Goal: Transaction & Acquisition: Purchase product/service

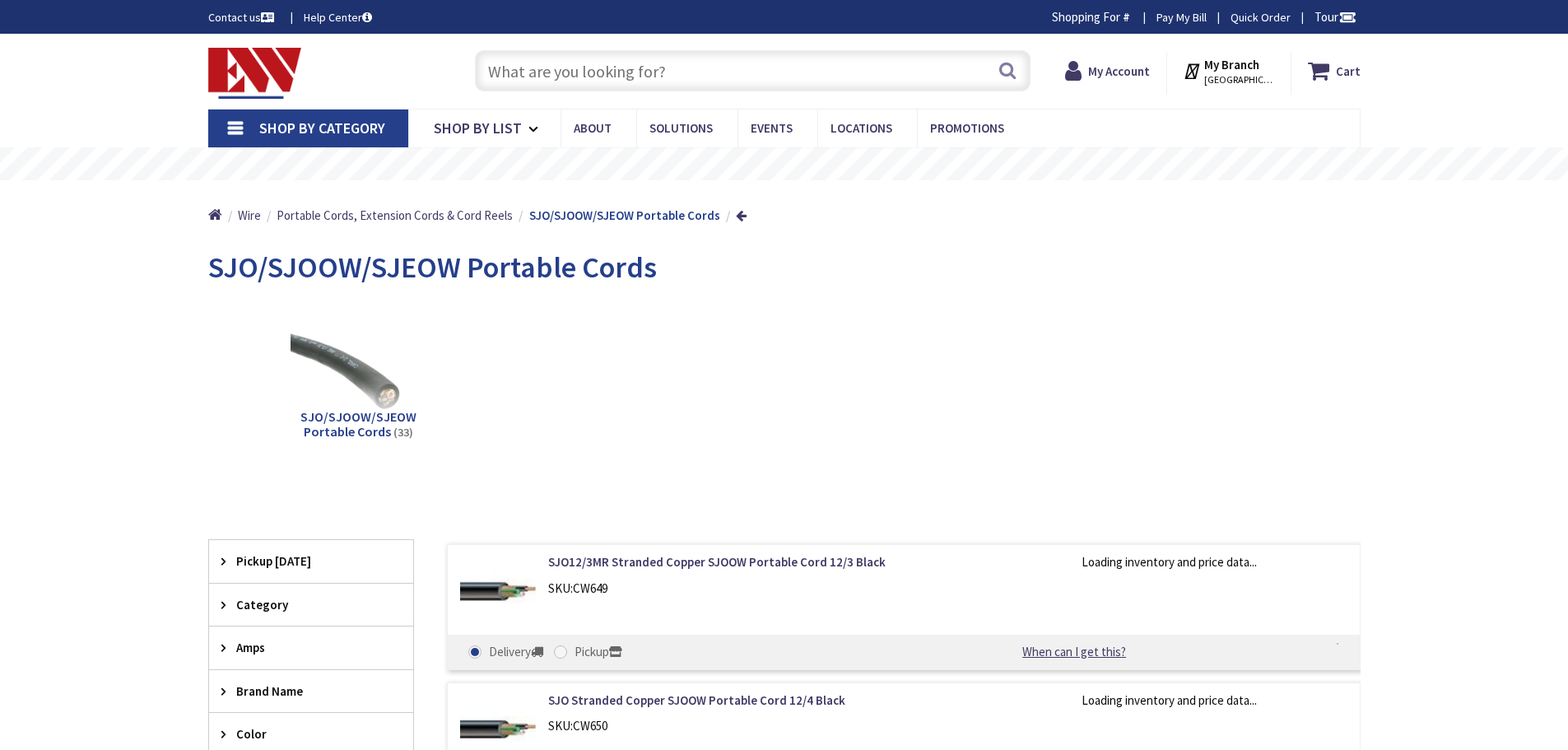
click at [706, 68] on input "text" at bounding box center [753, 71] width 556 height 41
type input "[GEOGRAPHIC_DATA], [PERSON_NAME] 180 St. bet. [PERSON_NAME][GEOGRAPHIC_DATA] an…"
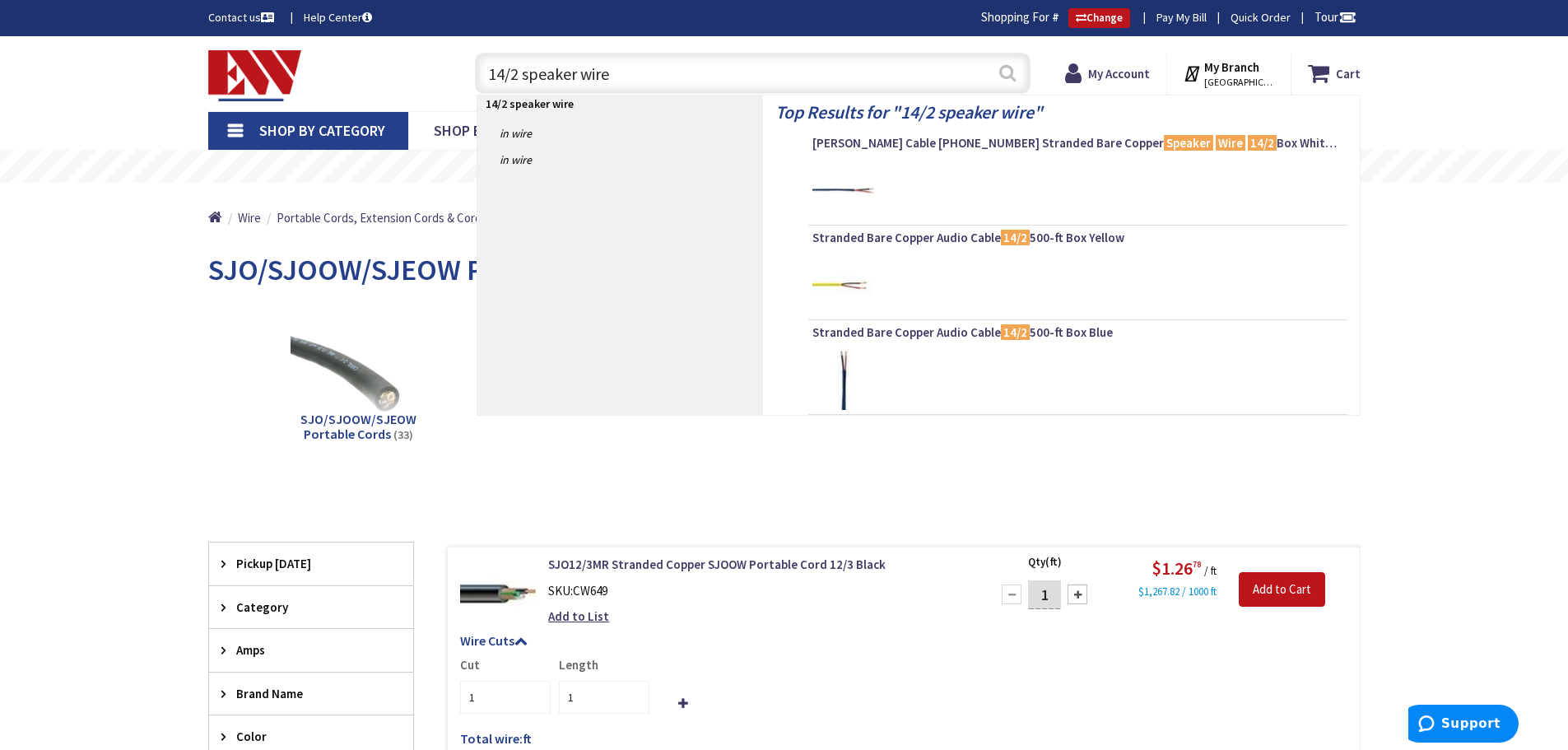
type input "14/2 speaker wire"
click at [1004, 71] on button "Search" at bounding box center [1006, 73] width 21 height 37
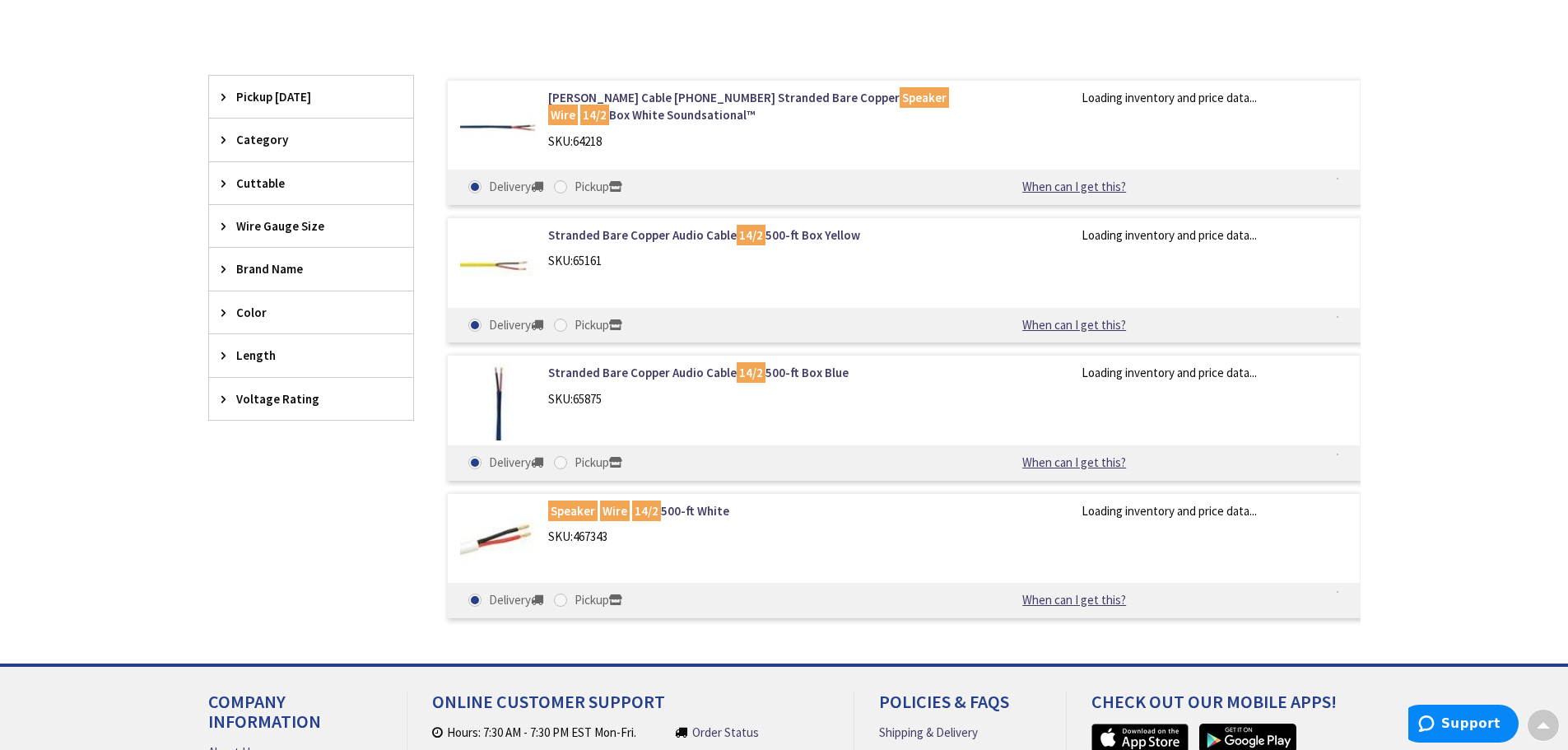
scroll to position [412, 0]
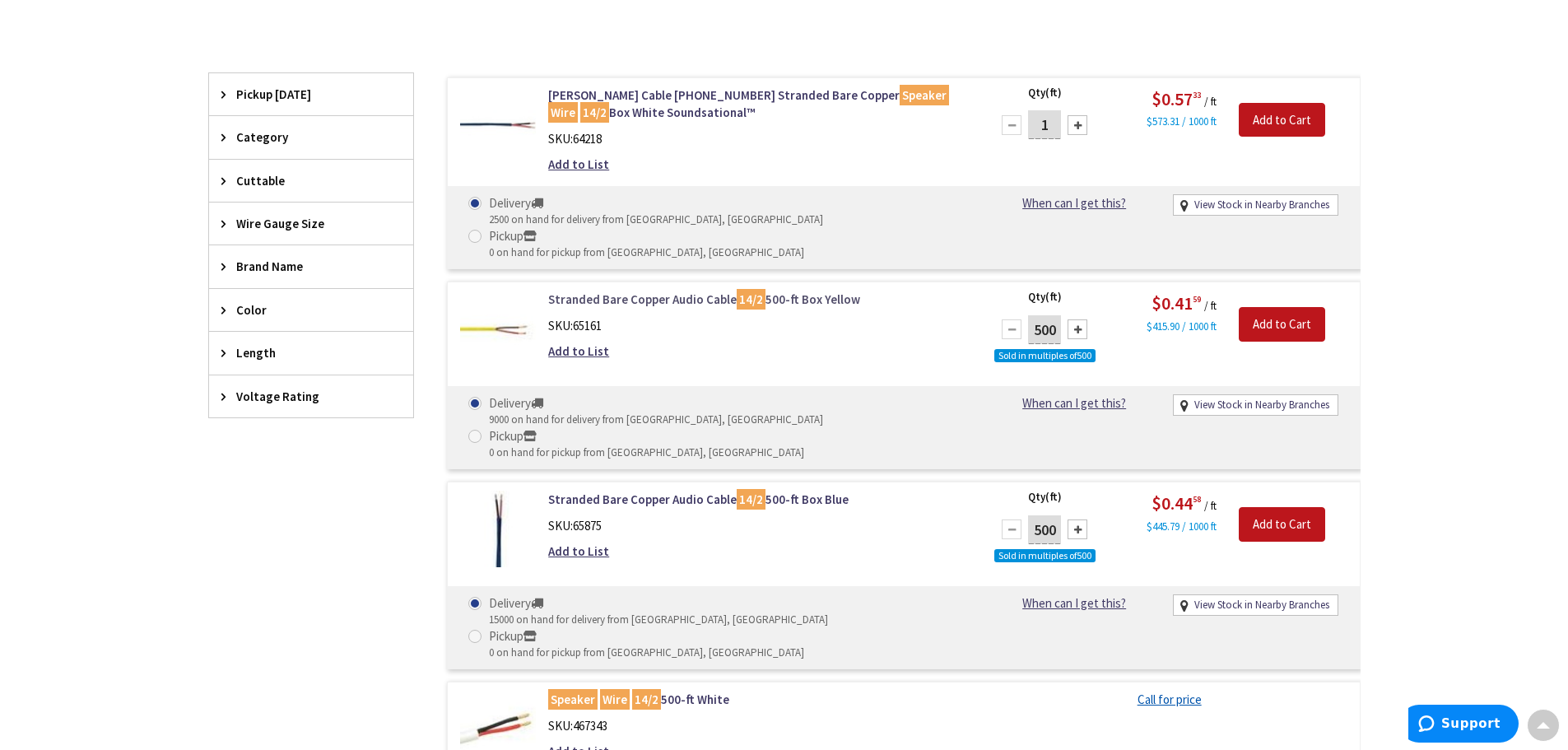
click at [651, 291] on link "Stranded Bare Copper Audio Cable 14/2 500-ft Box Yellow" at bounding box center [757, 299] width 419 height 17
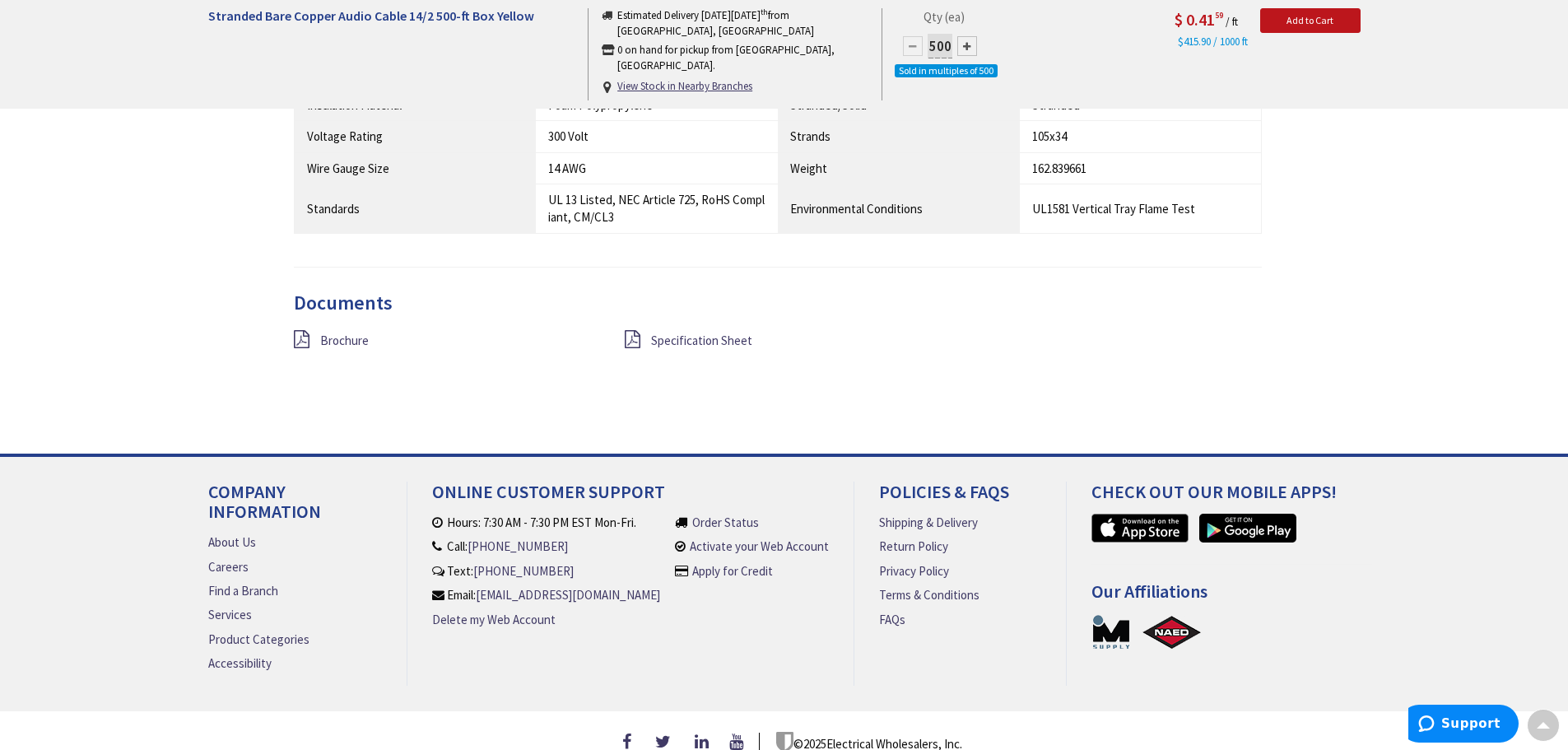
scroll to position [1213, 0]
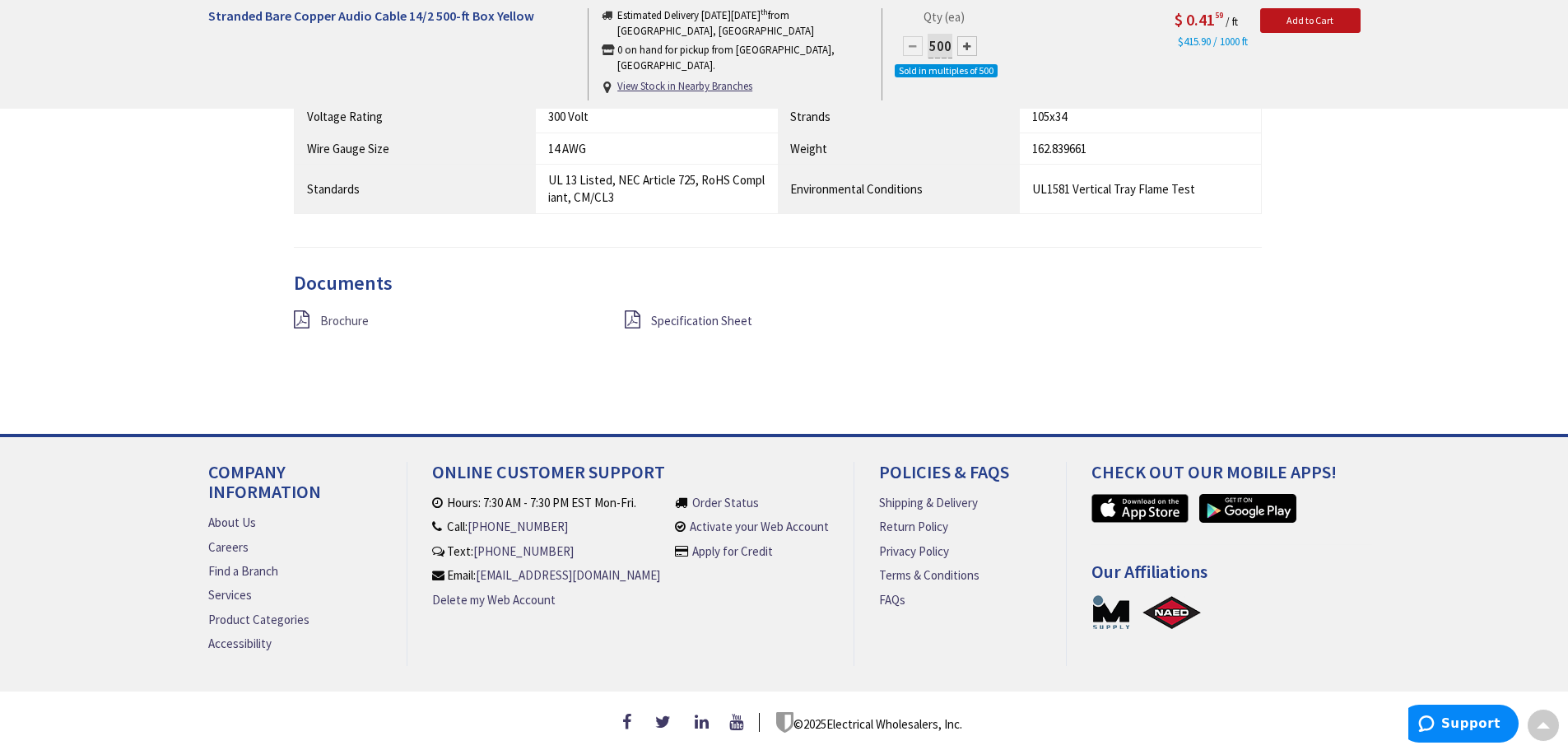
click at [343, 313] on span "Brochure" at bounding box center [344, 320] width 49 height 16
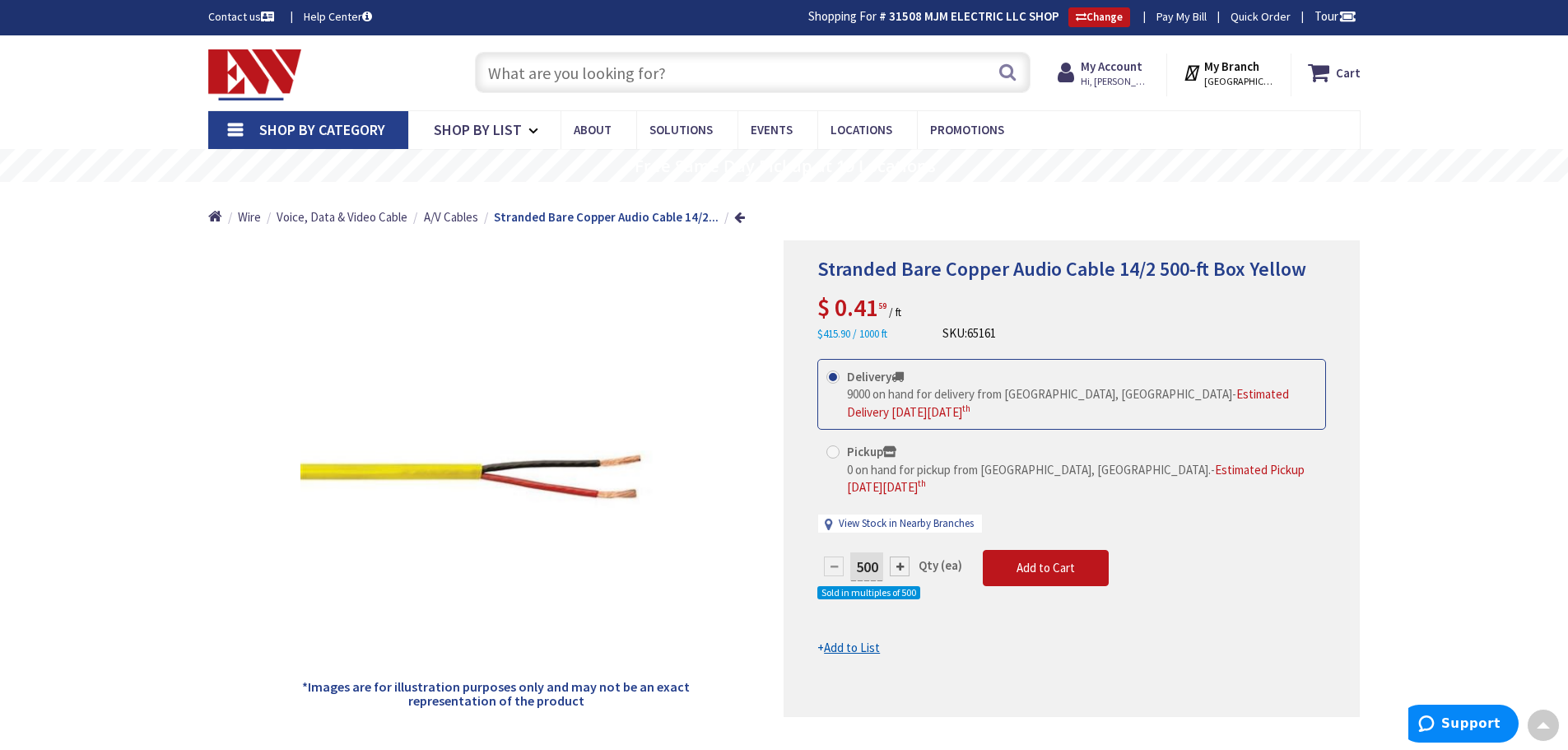
scroll to position [0, 0]
click at [1055, 561] on span "Add to Cart" at bounding box center [1046, 568] width 59 height 16
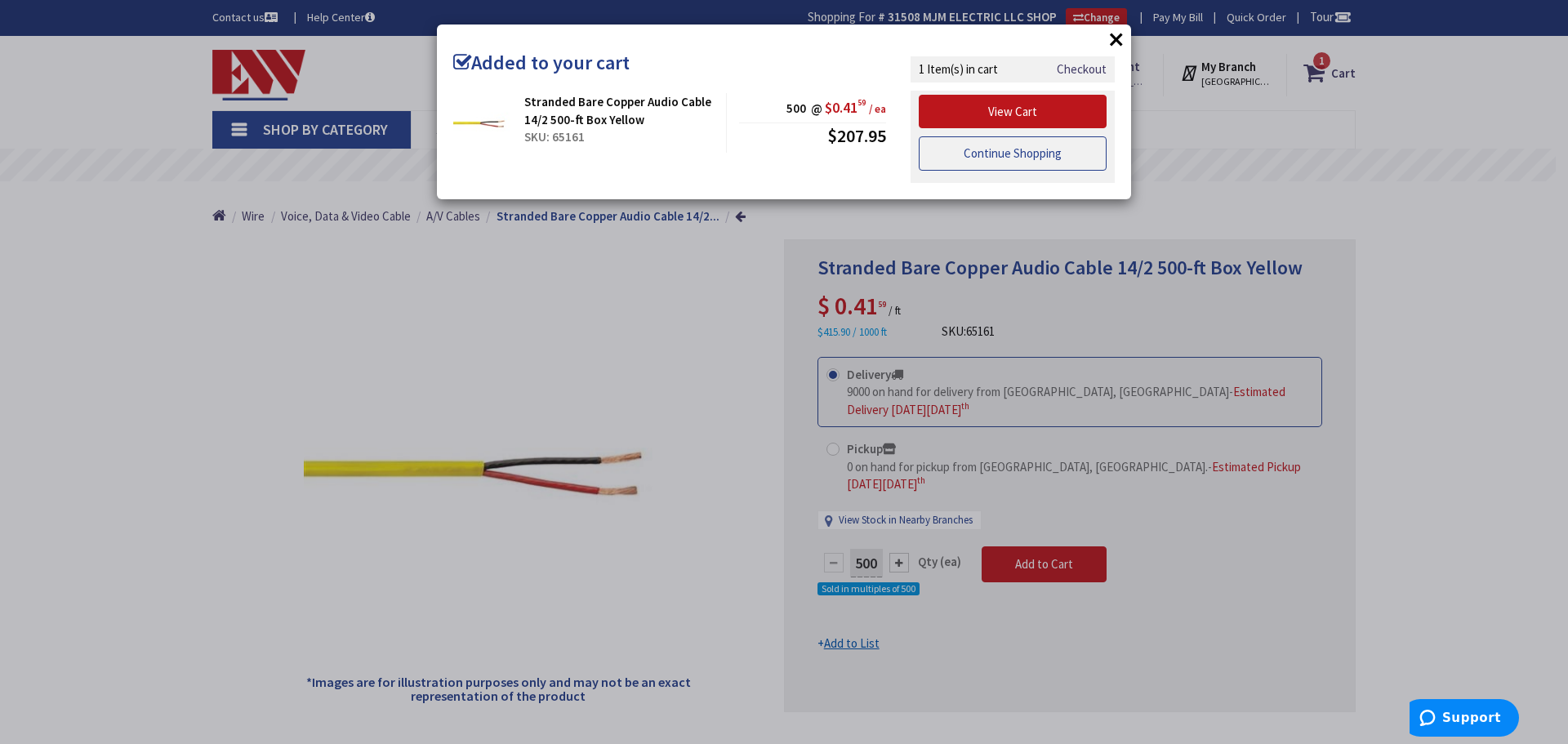
click at [1007, 153] on link "Continue Shopping" at bounding box center [1013, 154] width 188 height 35
